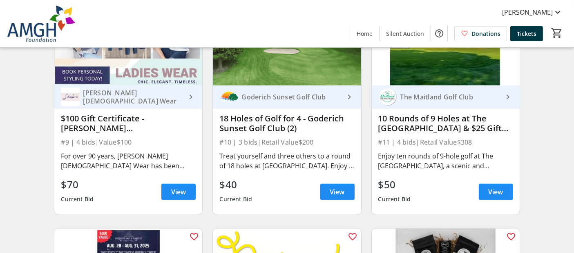
scroll to position [816, 0]
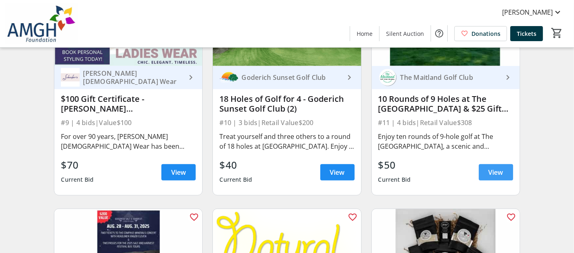
click at [489, 175] on span "View" at bounding box center [495, 173] width 15 height 10
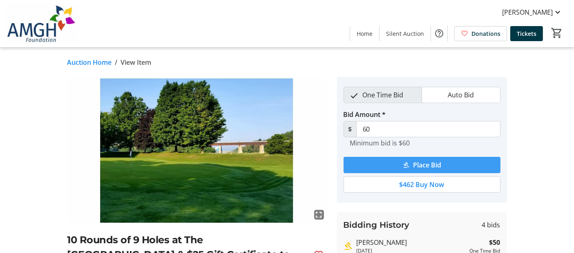
click at [408, 160] on span "submit" at bounding box center [421, 166] width 157 height 20
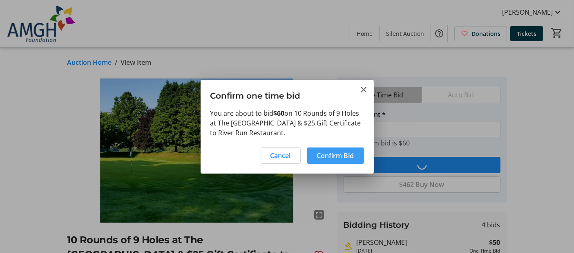
click at [332, 153] on span "Confirm Bid" at bounding box center [335, 156] width 37 height 10
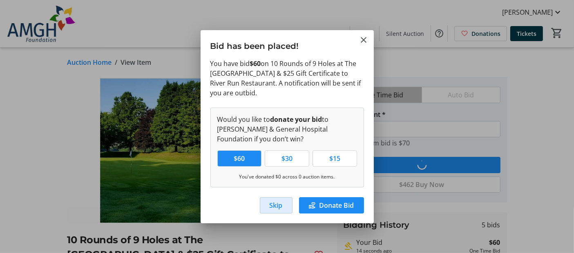
click at [274, 202] on span "Skip" at bounding box center [275, 206] width 13 height 10
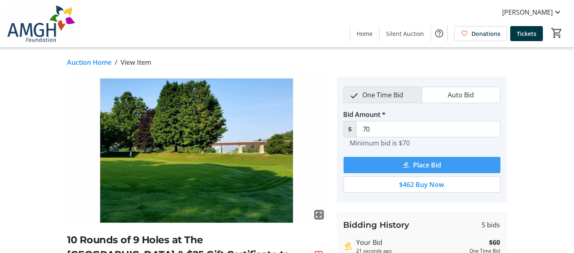
click at [389, 162] on span "submit" at bounding box center [421, 166] width 157 height 20
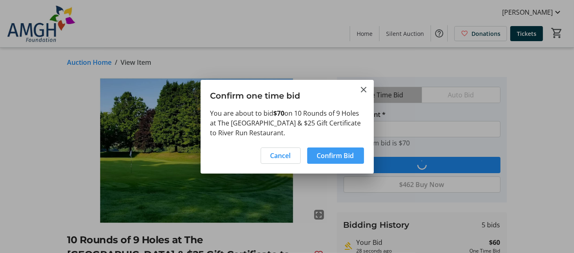
click at [327, 155] on span "Confirm Bid" at bounding box center [335, 156] width 37 height 10
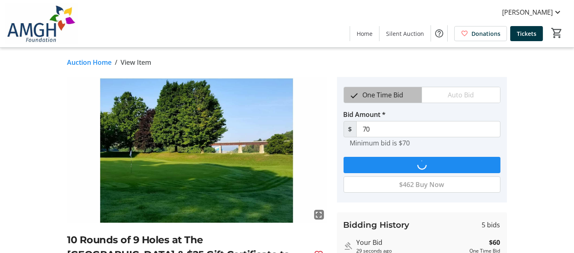
type input "80"
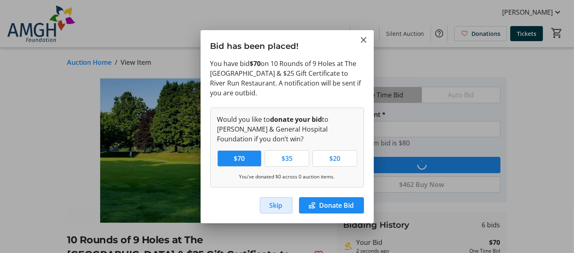
click at [273, 203] on span "Skip" at bounding box center [275, 206] width 13 height 10
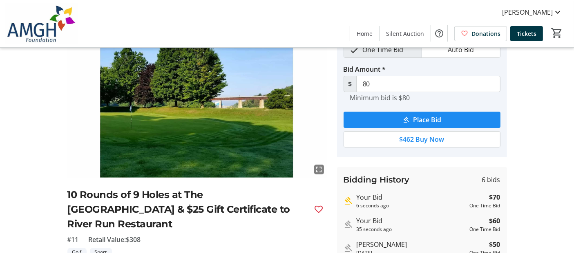
scroll to position [91, 0]
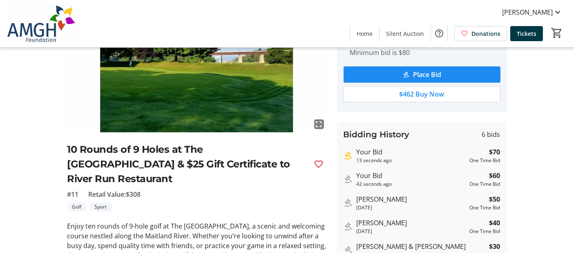
click at [348, 155] on mat-icon "Highest bid" at bounding box center [348, 156] width 10 height 10
click at [493, 148] on strong "$70" at bounding box center [494, 152] width 11 height 10
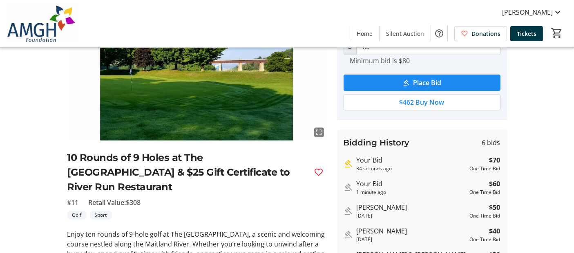
scroll to position [33, 0]
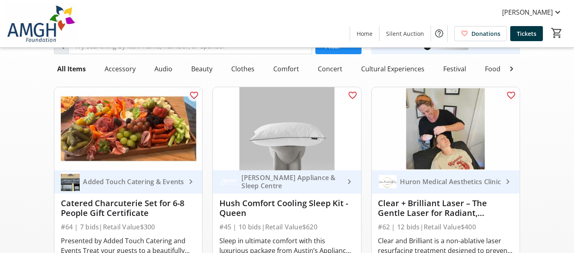
scroll to position [816, 0]
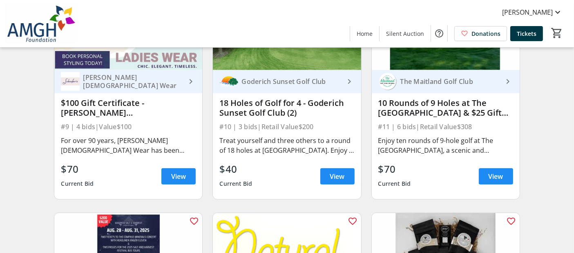
scroll to position [816, 0]
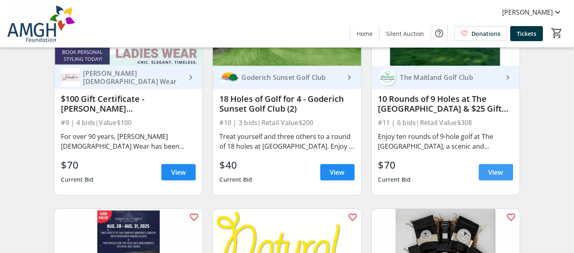
click at [488, 178] on span "View" at bounding box center [495, 173] width 15 height 10
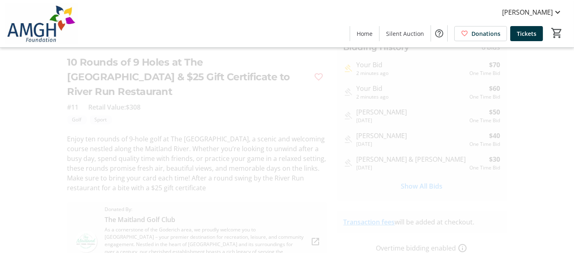
scroll to position [181, 0]
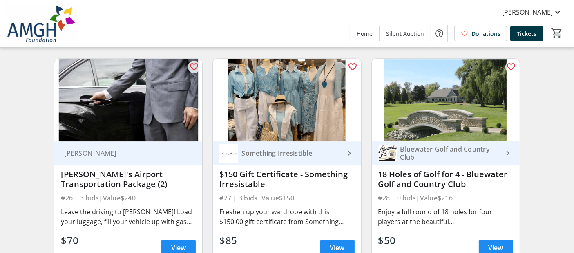
scroll to position [2132, 0]
